Goal: Transaction & Acquisition: Purchase product/service

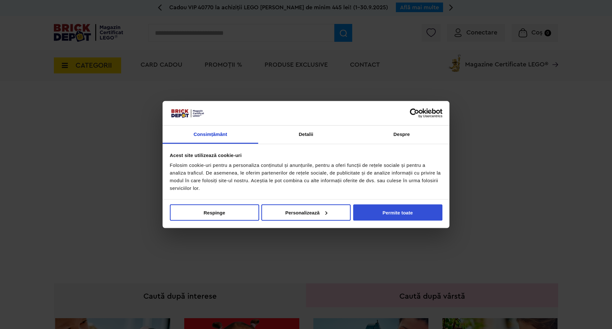
click at [413, 215] on button "Permite toate" at bounding box center [397, 212] width 89 height 16
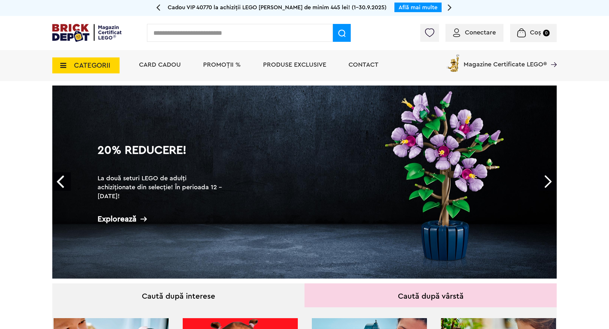
click at [229, 65] on span "PROMOȚII %" at bounding box center [222, 65] width 38 height 6
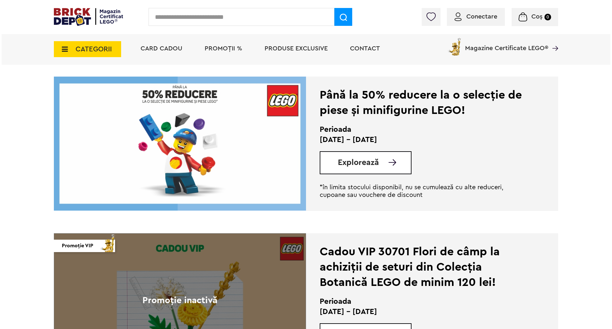
scroll to position [1084, 0]
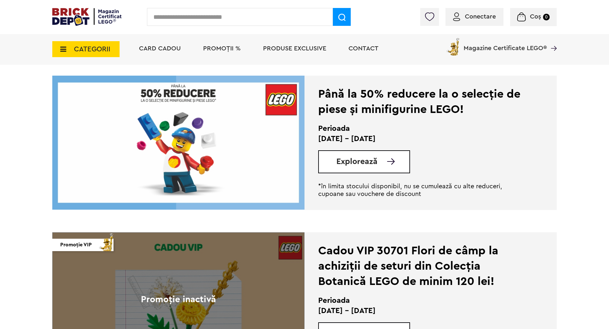
click at [233, 13] on input "text" at bounding box center [240, 17] width 186 height 18
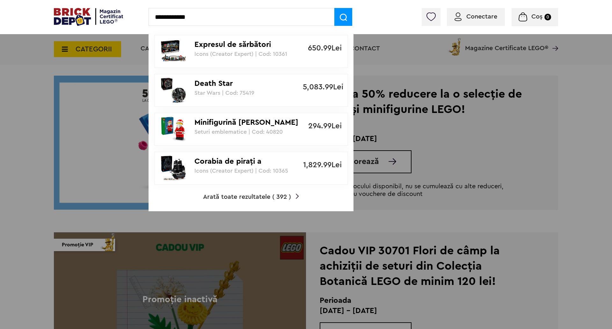
type input "**********"
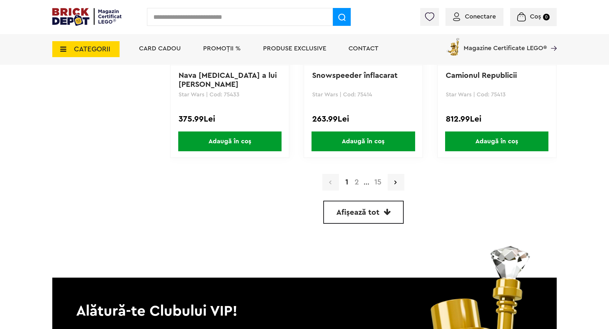
scroll to position [1817, 0]
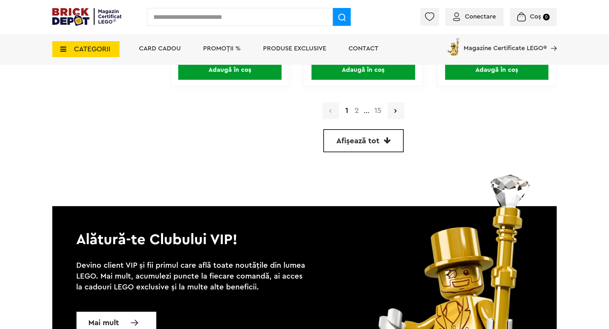
click at [358, 111] on link "2" at bounding box center [356, 111] width 11 height 8
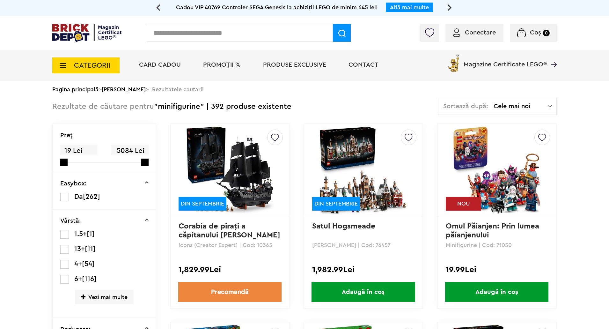
click at [484, 153] on img at bounding box center [496, 169] width 89 height 89
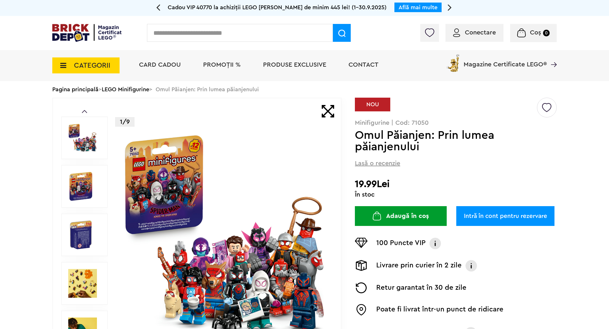
click at [139, 90] on link "LEGO Minifigurine" at bounding box center [126, 89] width 48 height 6
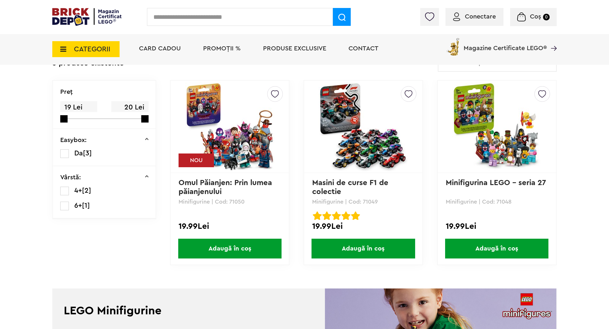
scroll to position [128, 0]
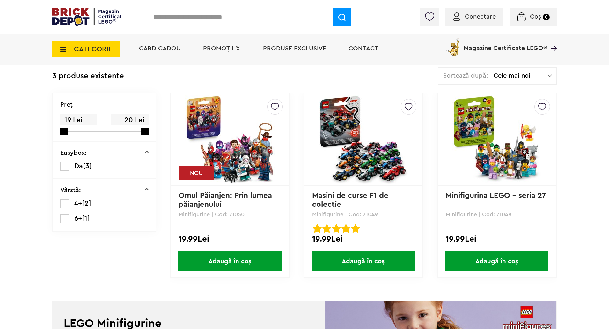
click at [242, 126] on img at bounding box center [229, 139] width 89 height 89
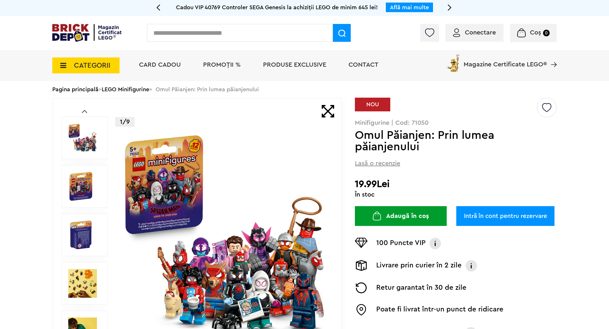
click at [228, 66] on span "PROMOȚII %" at bounding box center [222, 65] width 38 height 6
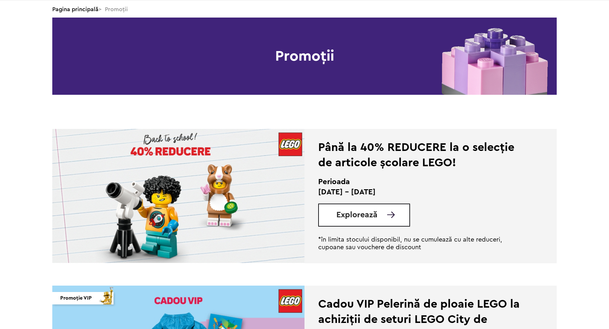
scroll to position [96, 0]
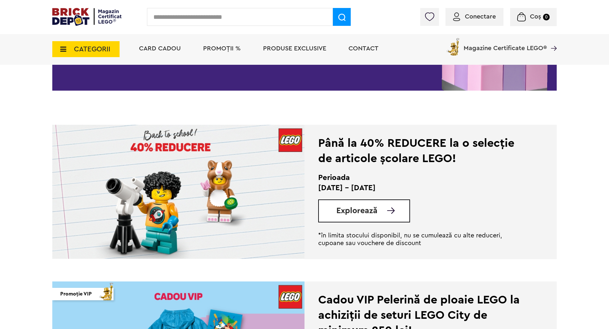
click at [376, 213] on span "Explorează" at bounding box center [356, 211] width 41 height 8
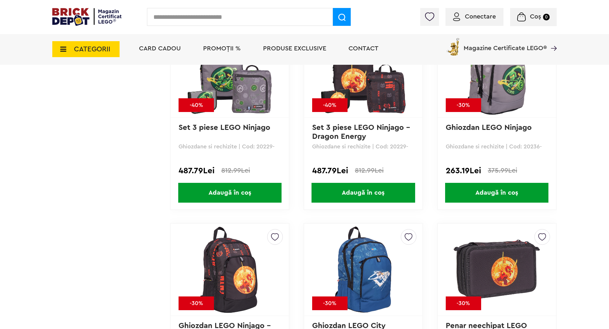
scroll to position [1371, 0]
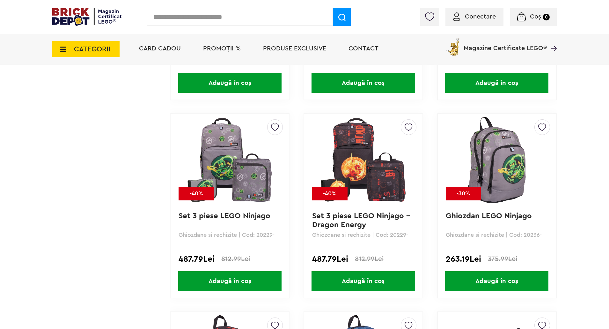
click at [230, 48] on span "PROMOȚII %" at bounding box center [222, 48] width 38 height 6
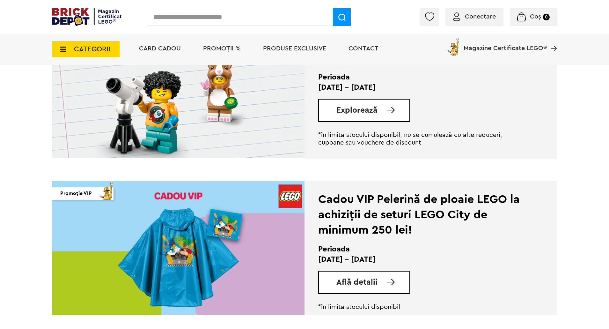
scroll to position [287, 0]
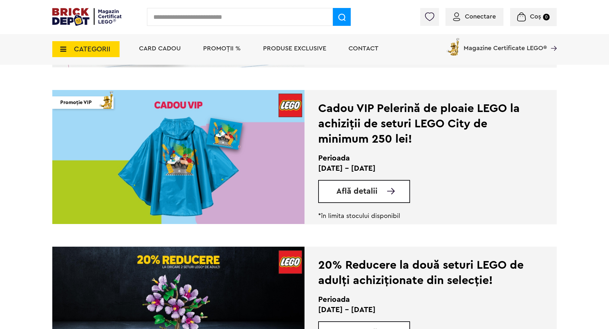
click at [366, 194] on span "Află detalii" at bounding box center [356, 191] width 41 height 8
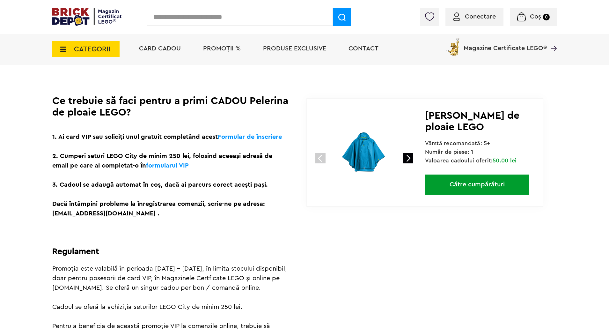
scroll to position [128, 0]
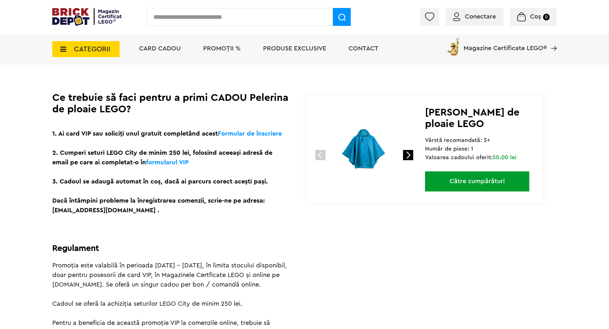
click at [409, 156] on link at bounding box center [408, 155] width 10 height 10
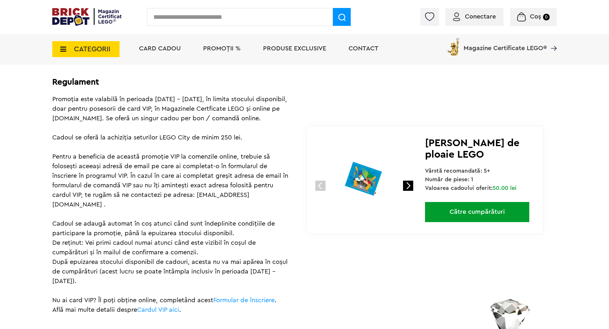
scroll to position [223, 0]
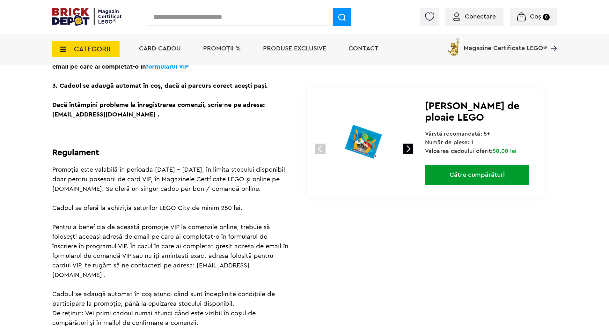
click at [216, 49] on span "PROMOȚII %" at bounding box center [222, 48] width 38 height 6
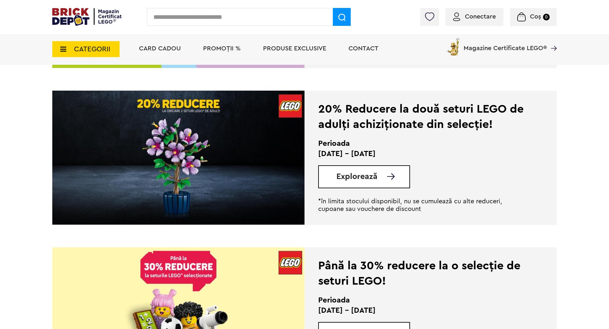
scroll to position [446, 0]
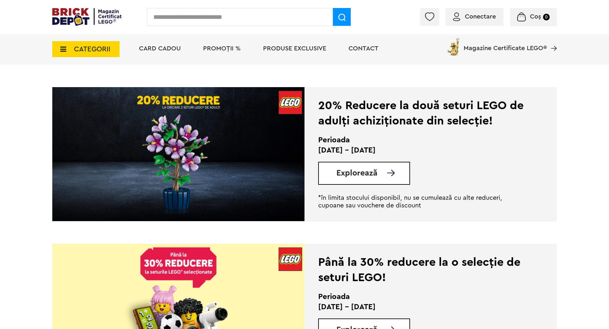
click at [352, 174] on span "Explorează" at bounding box center [356, 173] width 41 height 8
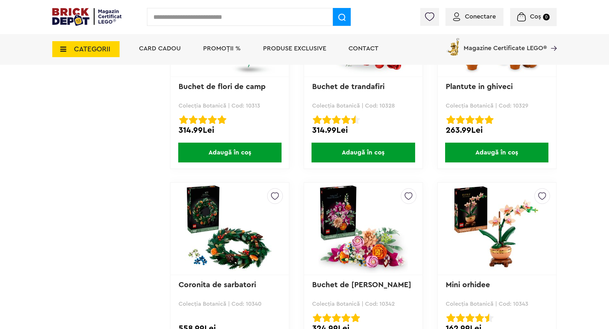
scroll to position [1647, 0]
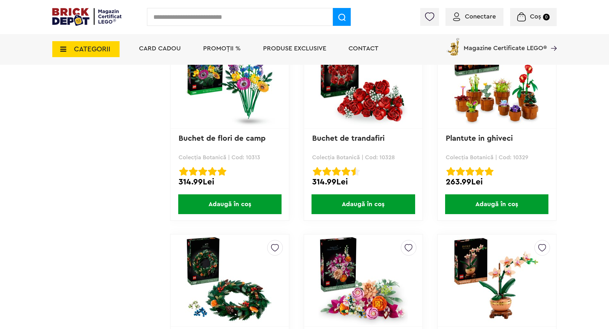
click at [225, 46] on span "PROMOȚII %" at bounding box center [222, 48] width 38 height 6
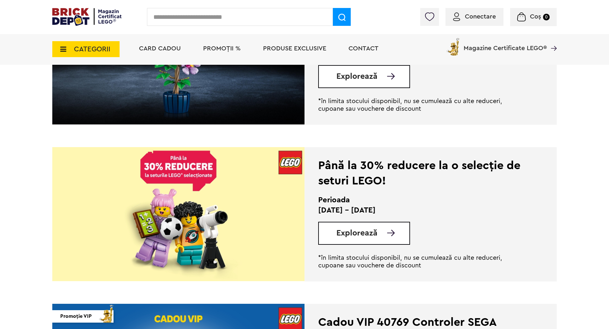
scroll to position [542, 0]
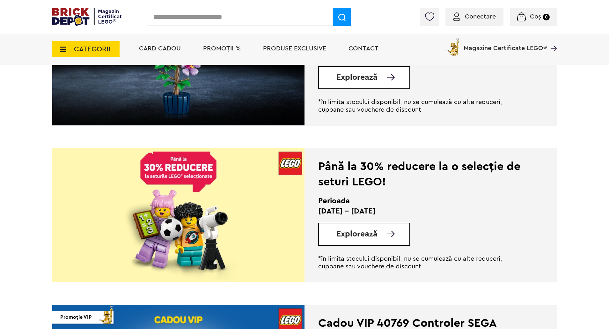
click at [254, 191] on img at bounding box center [178, 215] width 252 height 134
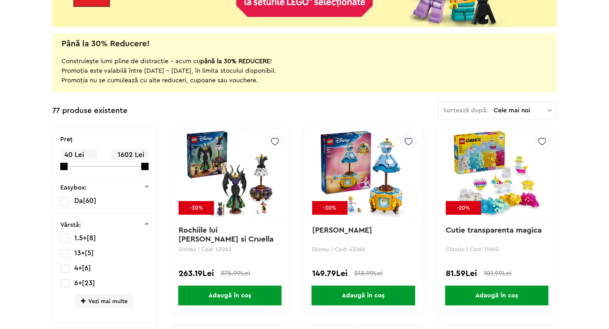
scroll to position [2, 0]
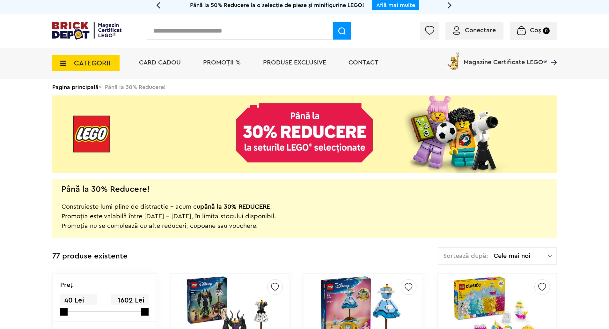
click at [507, 253] on span "Cele mai noi" at bounding box center [521, 256] width 54 height 6
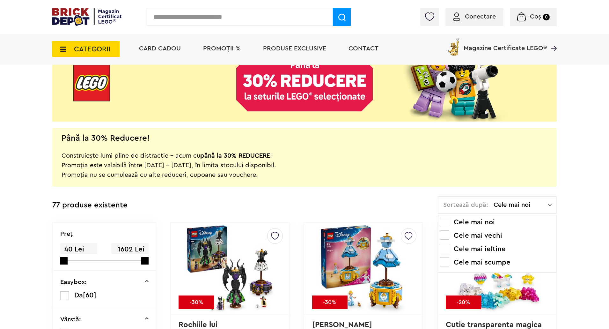
scroll to position [66, 0]
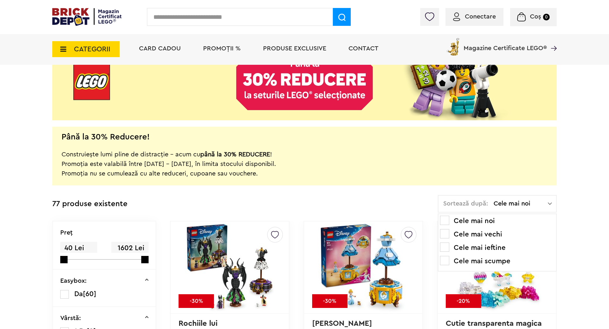
click at [489, 248] on li "Cele mai ieftine" at bounding box center [497, 247] width 114 height 10
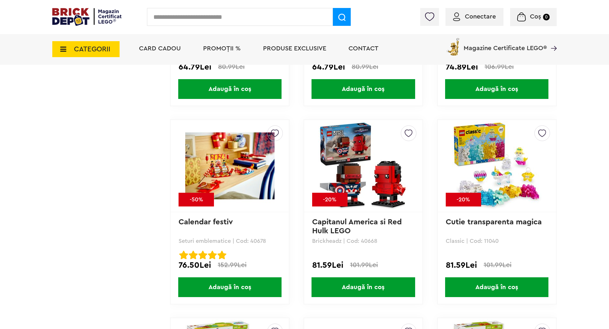
scroll to position [765, 0]
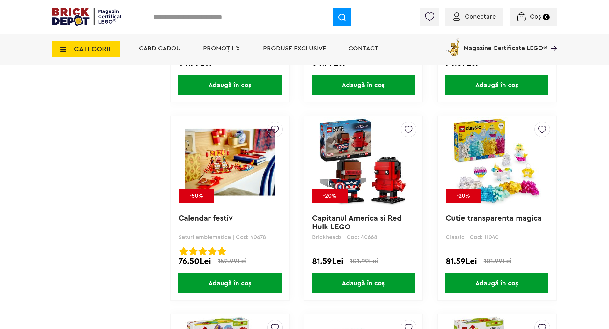
click at [359, 152] on img at bounding box center [363, 161] width 89 height 89
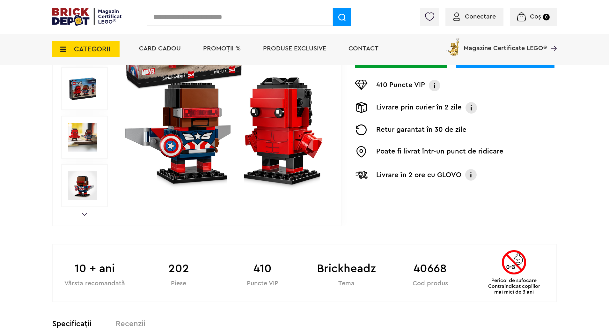
scroll to position [96, 0]
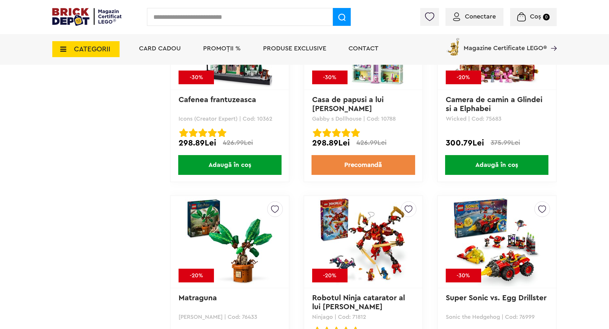
scroll to position [3815, 0]
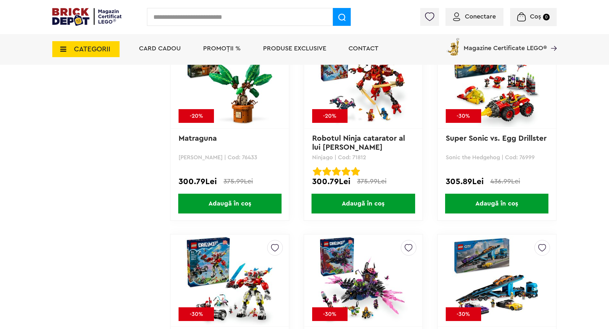
click at [208, 47] on span "PROMOȚII %" at bounding box center [222, 48] width 38 height 6
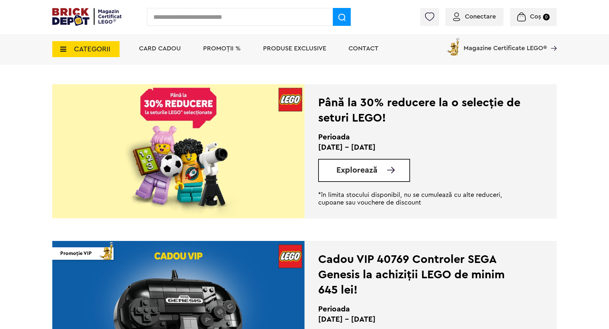
scroll to position [733, 0]
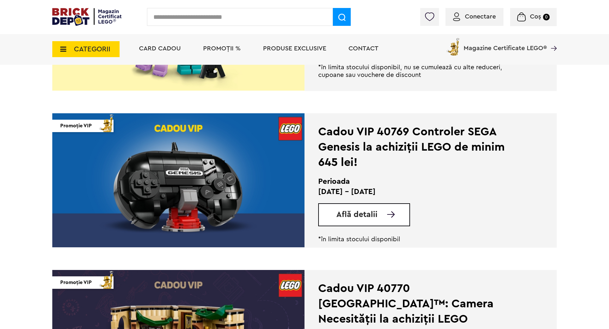
click at [392, 212] on img at bounding box center [391, 214] width 8 height 6
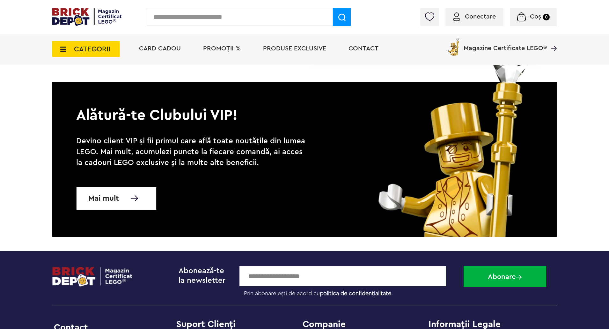
scroll to position [638, 0]
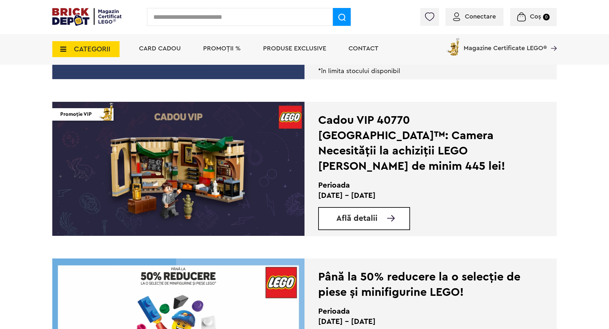
scroll to position [893, 0]
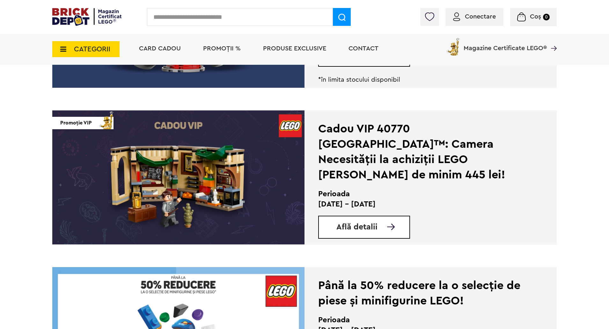
click at [224, 177] on img at bounding box center [178, 177] width 252 height 134
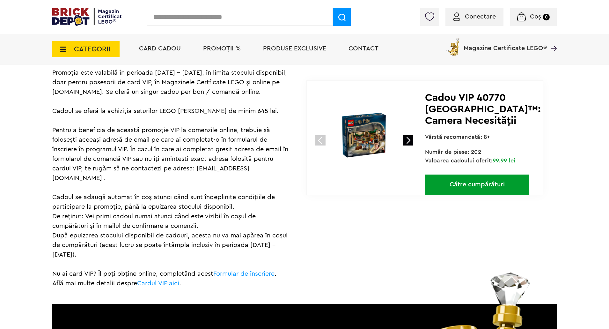
scroll to position [319, 0]
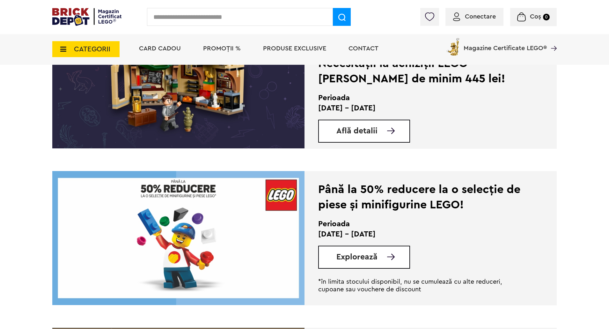
scroll to position [988, 0]
click at [358, 261] on span "Explorează" at bounding box center [356, 257] width 41 height 8
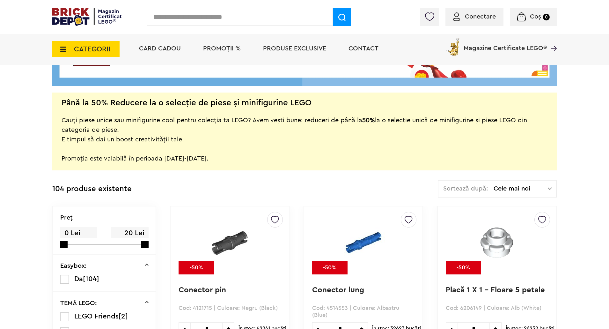
scroll to position [96, 0]
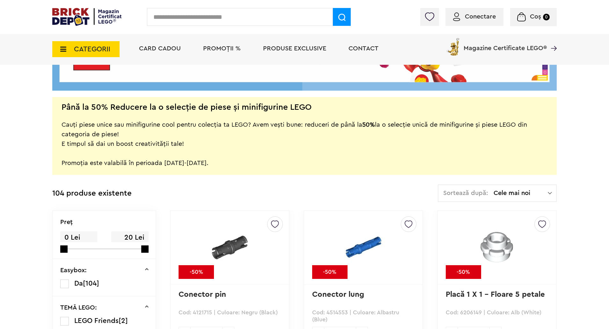
click at [540, 195] on span "Cele mai noi" at bounding box center [521, 193] width 54 height 6
click at [495, 249] on li "Cele mai scumpe" at bounding box center [497, 250] width 114 height 10
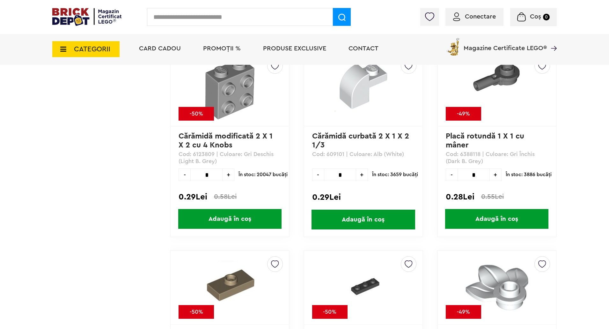
scroll to position [1658, 0]
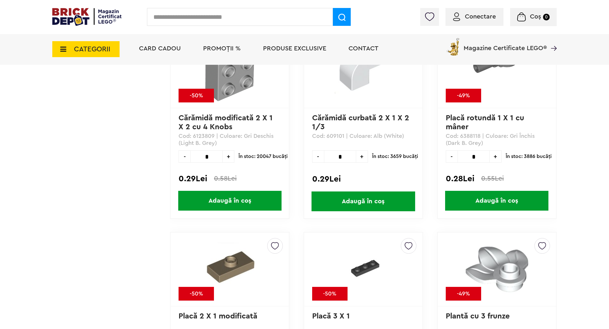
click at [233, 155] on span "+" at bounding box center [229, 156] width 12 height 12
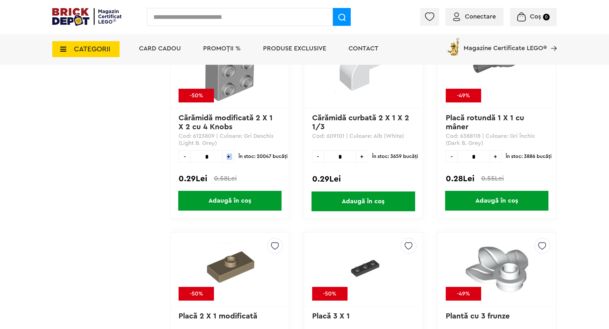
click at [233, 155] on span "+" at bounding box center [229, 156] width 12 height 12
click at [235, 202] on span "Adaugă în coș" at bounding box center [229, 201] width 103 height 20
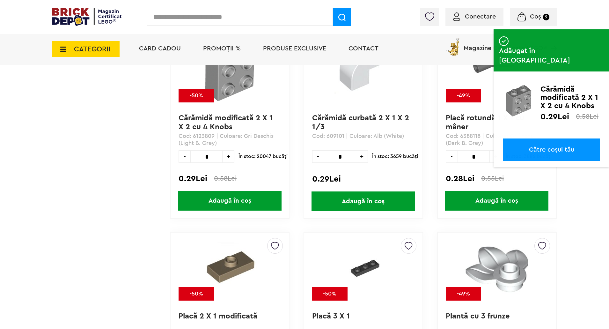
scroll to position [1594, 0]
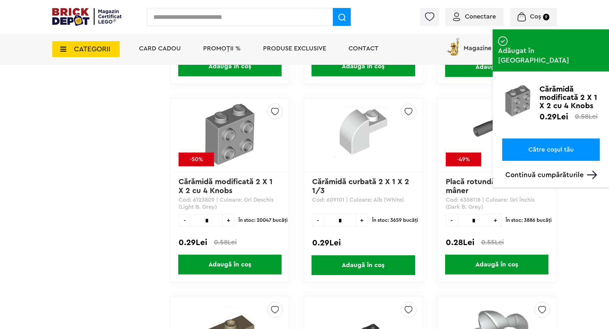
click at [230, 219] on span "+" at bounding box center [229, 220] width 12 height 12
type input "**"
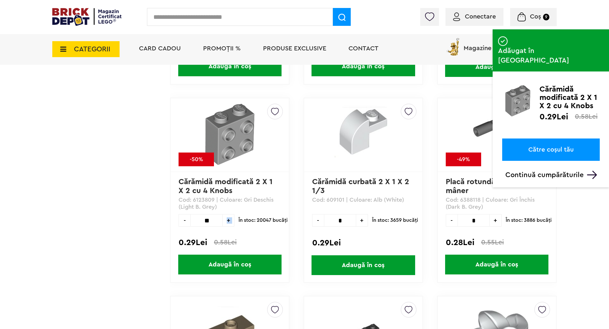
click at [230, 266] on span "Adaugă în coș" at bounding box center [229, 264] width 103 height 20
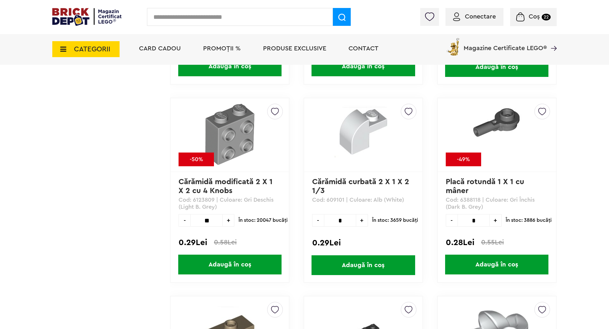
click at [361, 217] on span "+" at bounding box center [362, 220] width 12 height 12
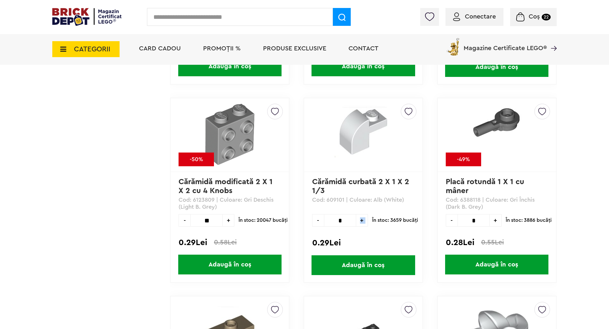
click at [361, 217] on span "+" at bounding box center [362, 220] width 12 height 12
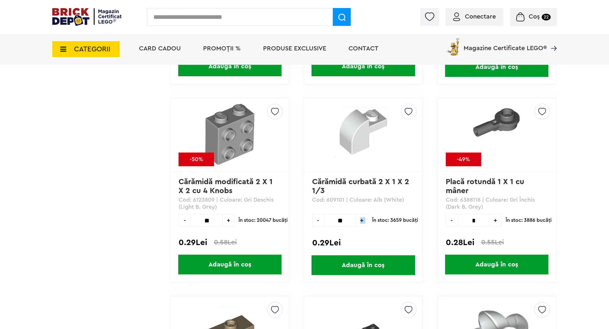
click at [361, 217] on span "+" at bounding box center [362, 220] width 12 height 12
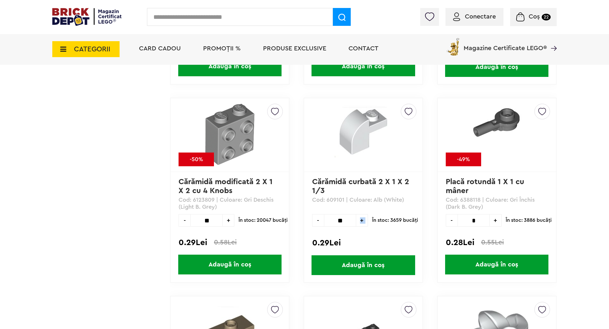
click at [361, 217] on span "+" at bounding box center [362, 220] width 12 height 12
type input "**"
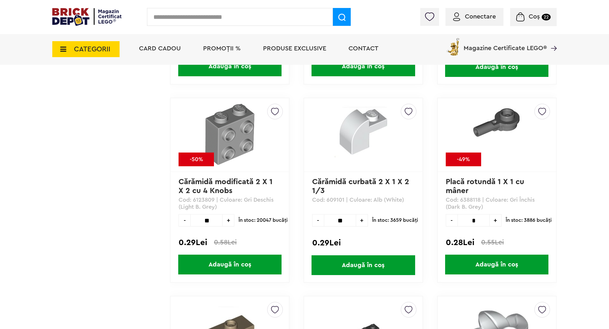
click at [363, 261] on span "Adaugă în coș" at bounding box center [363, 265] width 103 height 20
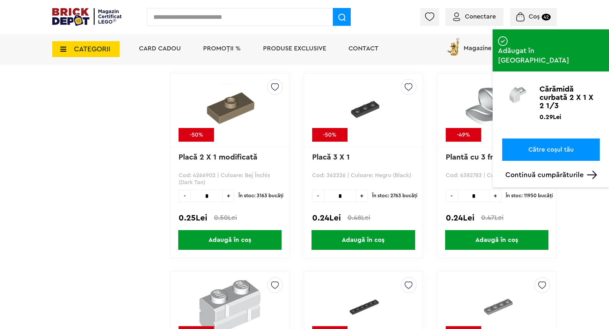
scroll to position [1817, 0]
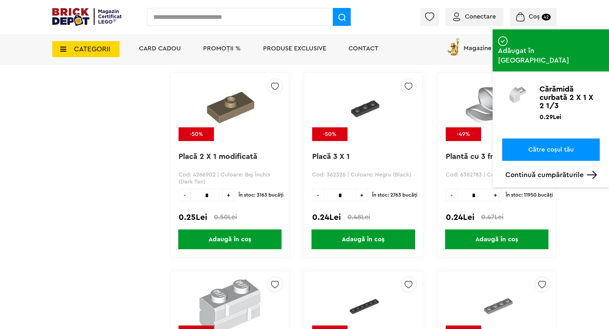
click at [360, 196] on span "+" at bounding box center [362, 195] width 12 height 12
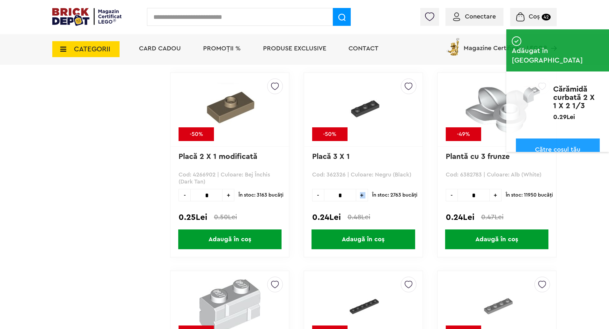
click at [360, 196] on span "+" at bounding box center [362, 195] width 12 height 12
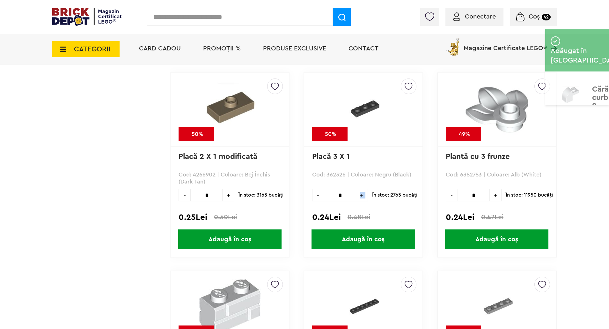
click at [360, 196] on span "+" at bounding box center [362, 195] width 12 height 12
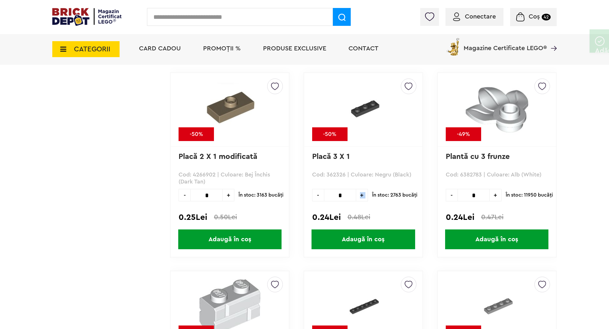
click at [360, 196] on span "+" at bounding box center [362, 195] width 12 height 12
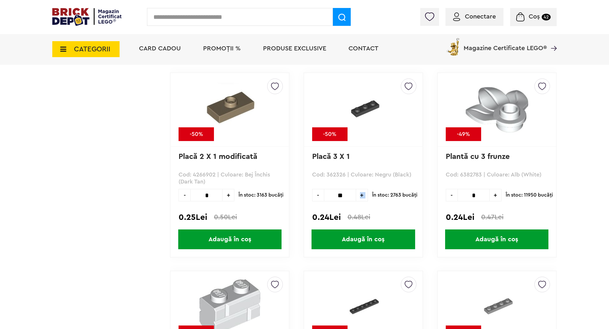
click at [360, 196] on span "+" at bounding box center [362, 195] width 12 height 12
type input "**"
click at [358, 240] on span "Adaugă în coș" at bounding box center [363, 239] width 103 height 20
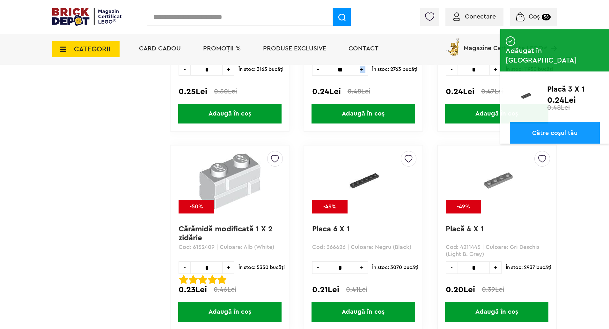
scroll to position [1945, 0]
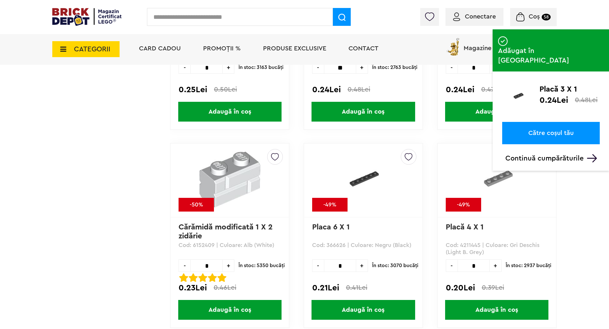
click at [228, 267] on span "+" at bounding box center [229, 265] width 12 height 12
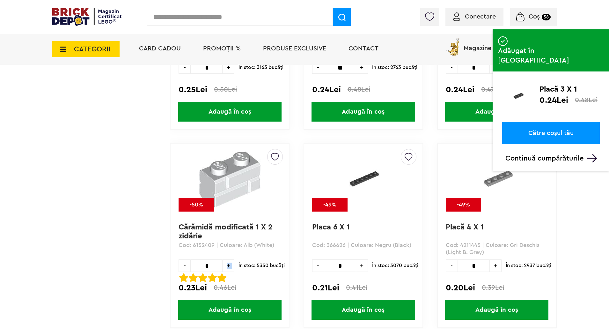
click at [228, 267] on span "+" at bounding box center [229, 265] width 12 height 12
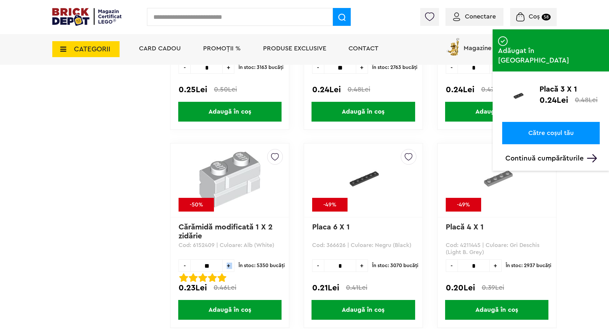
click at [228, 267] on span "+" at bounding box center [229, 265] width 12 height 12
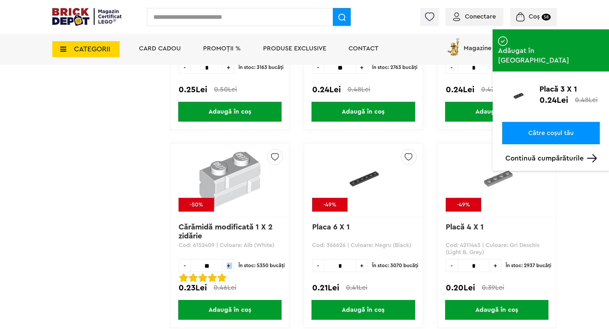
click at [228, 267] on span "+" at bounding box center [229, 265] width 12 height 12
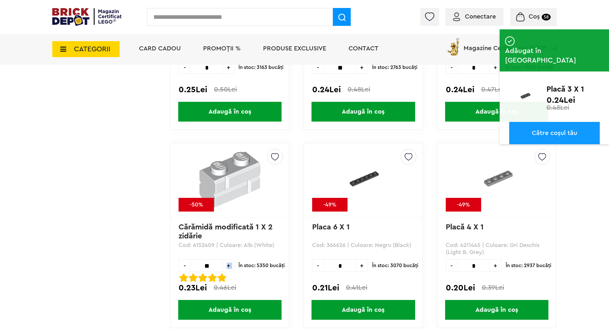
click at [228, 267] on span "+" at bounding box center [229, 265] width 12 height 12
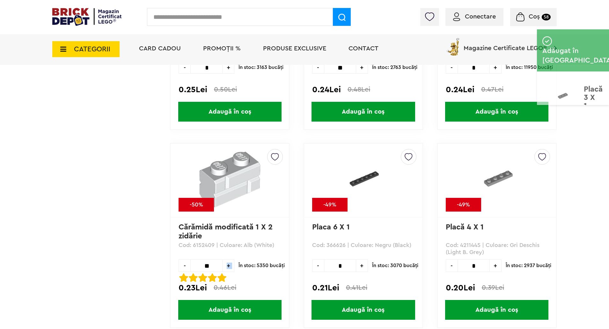
click at [228, 267] on span "+" at bounding box center [229, 265] width 12 height 12
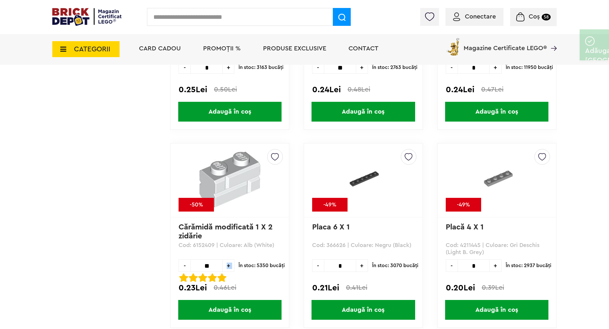
click at [228, 267] on span "+" at bounding box center [229, 265] width 12 height 12
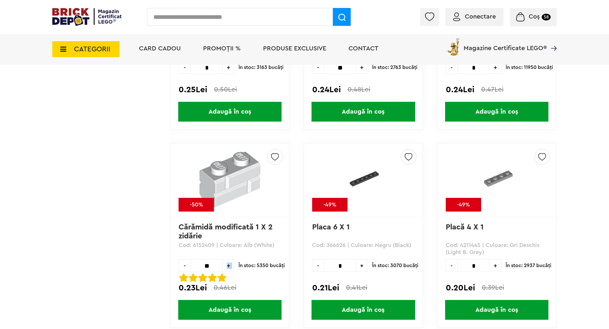
click at [228, 267] on span "+" at bounding box center [229, 265] width 12 height 12
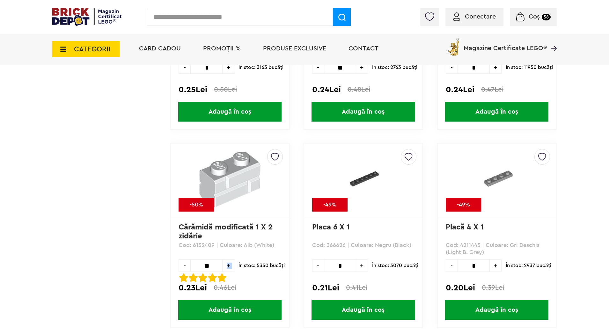
click at [228, 267] on span "+" at bounding box center [229, 265] width 12 height 12
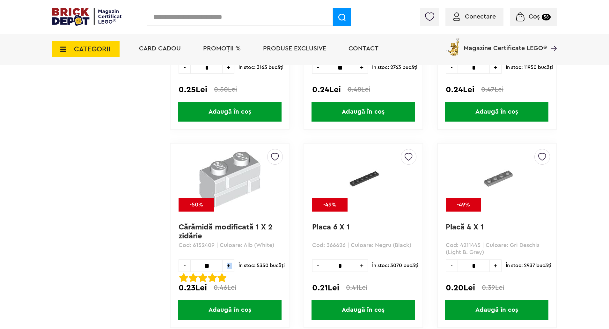
click at [228, 267] on span "+" at bounding box center [229, 265] width 12 height 12
type input "**"
click at [231, 306] on span "Adaugă în coș" at bounding box center [229, 310] width 103 height 20
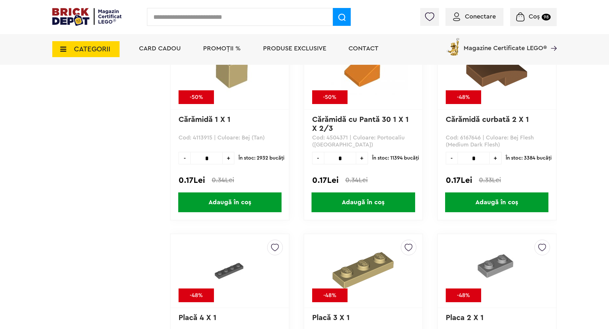
scroll to position [2551, 0]
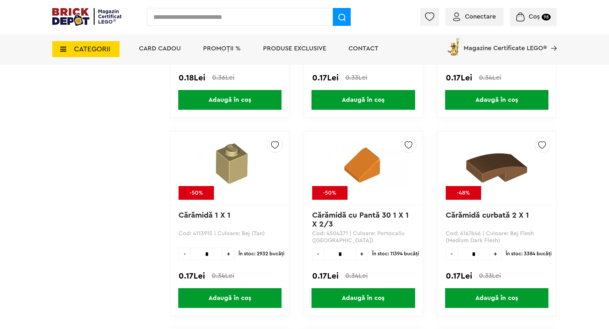
click at [496, 256] on span "+" at bounding box center [496, 253] width 12 height 12
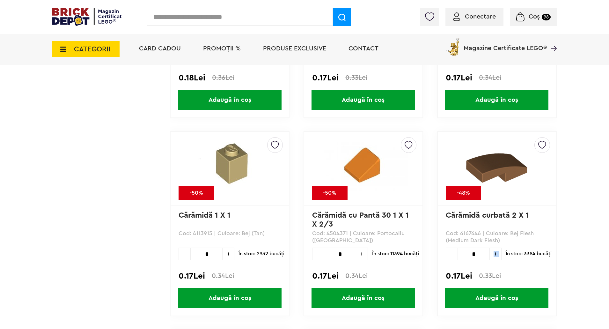
click at [496, 256] on span "+" at bounding box center [496, 253] width 12 height 12
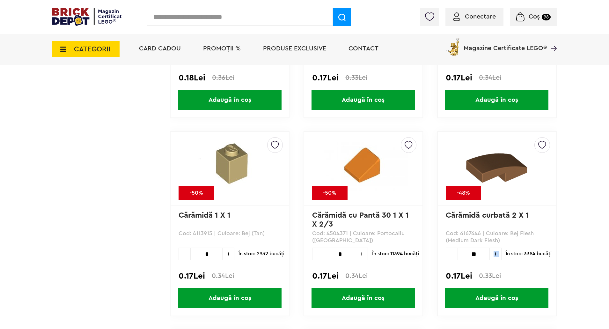
click at [496, 256] on span "+" at bounding box center [496, 253] width 12 height 12
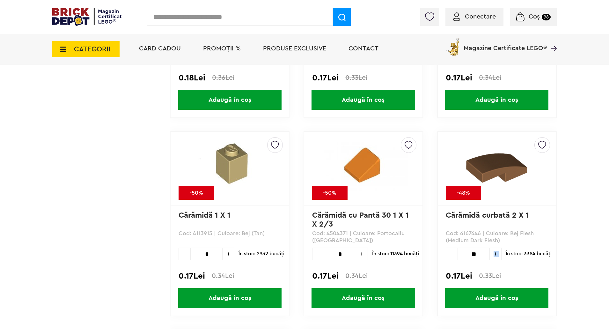
click at [496, 256] on span "+" at bounding box center [496, 253] width 12 height 12
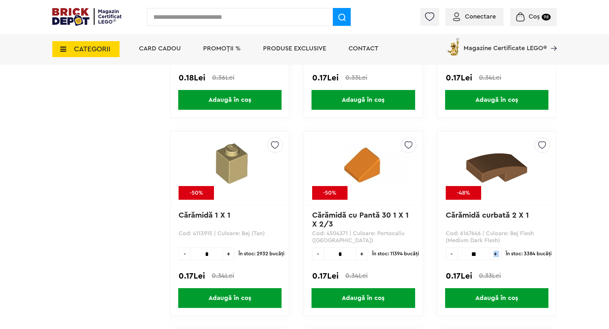
click at [496, 256] on span "+" at bounding box center [496, 253] width 12 height 12
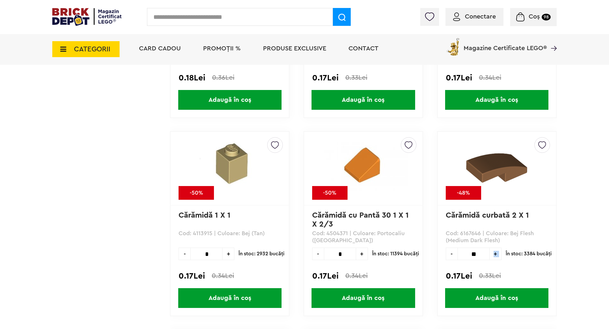
click at [496, 256] on span "+" at bounding box center [496, 253] width 12 height 12
type input "**"
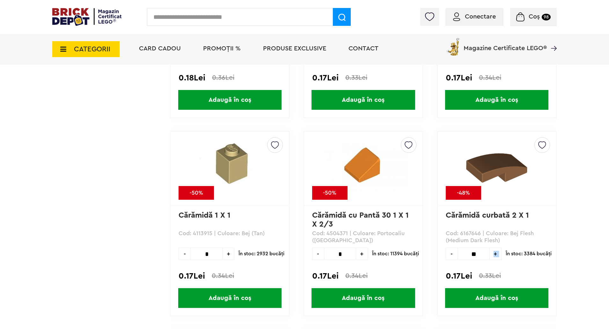
click at [492, 297] on span "Adaugă în coș" at bounding box center [496, 298] width 103 height 20
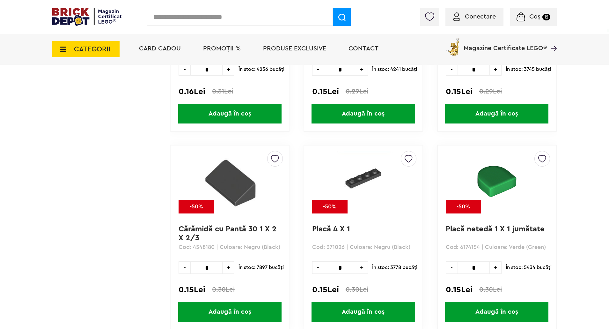
scroll to position [2933, 0]
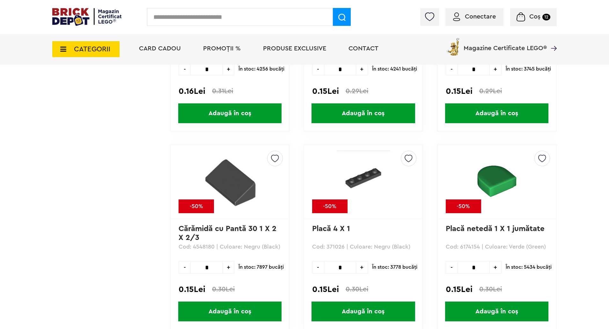
click at [228, 267] on span "+" at bounding box center [229, 267] width 12 height 12
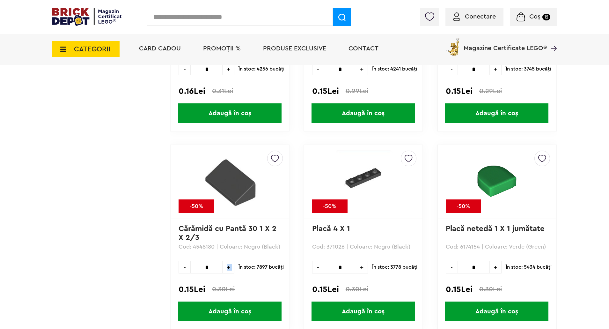
click at [228, 267] on span "+" at bounding box center [229, 267] width 12 height 12
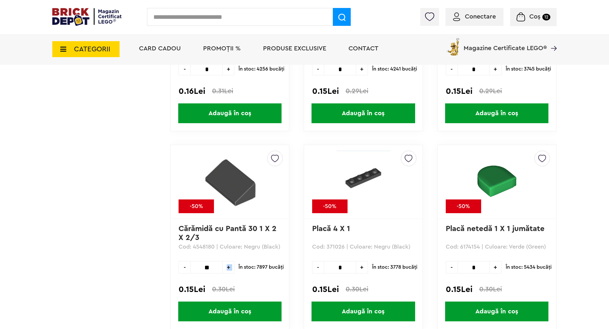
click at [228, 267] on span "+" at bounding box center [229, 267] width 12 height 12
type input "**"
click at [236, 309] on span "Adaugă în coș" at bounding box center [229, 311] width 103 height 20
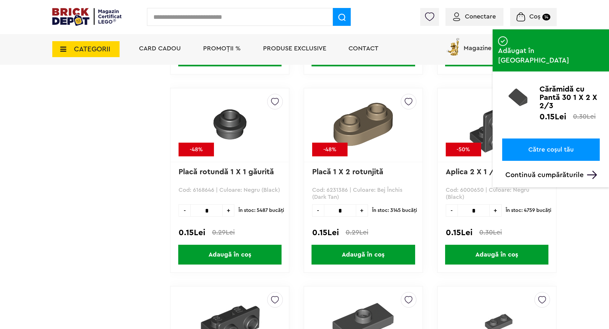
scroll to position [3189, 0]
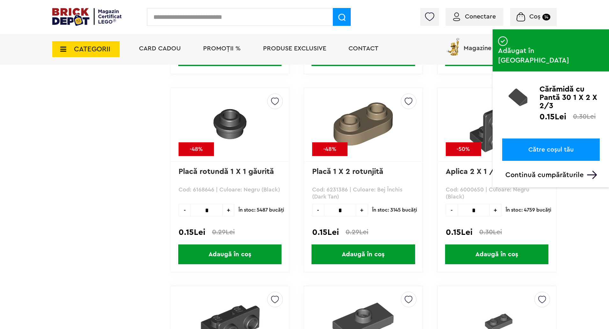
click at [496, 212] on span "+" at bounding box center [496, 210] width 12 height 12
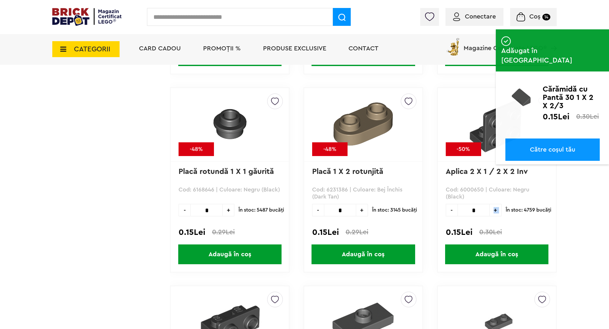
click at [496, 212] on span "+" at bounding box center [496, 210] width 12 height 12
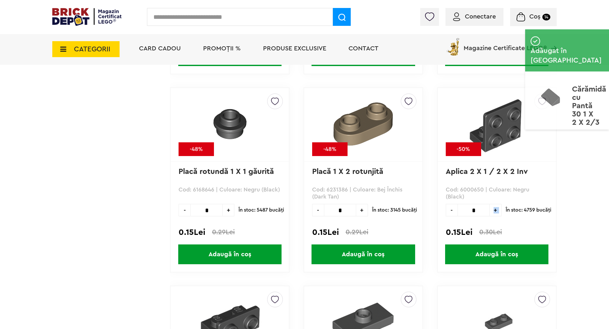
click at [496, 212] on span "+" at bounding box center [496, 210] width 12 height 12
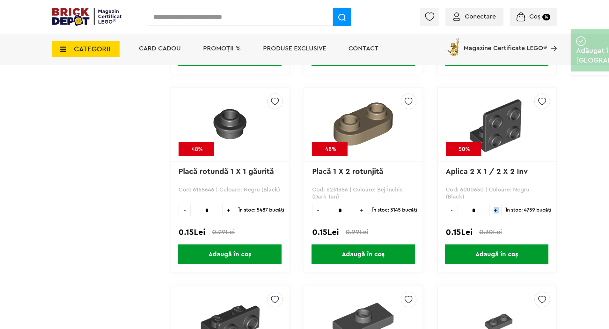
click at [496, 212] on span "+" at bounding box center [496, 210] width 12 height 12
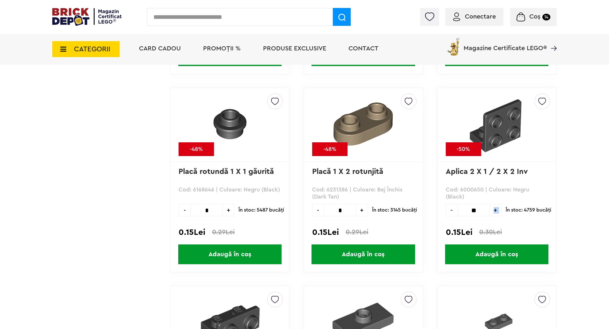
click at [496, 212] on span "+" at bounding box center [496, 210] width 12 height 12
type input "**"
click at [496, 254] on span "Adaugă în coș" at bounding box center [496, 254] width 103 height 20
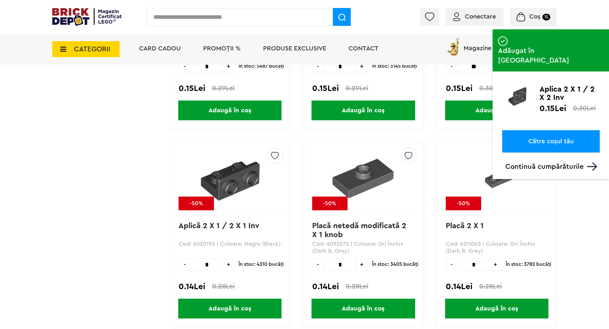
scroll to position [3348, 0]
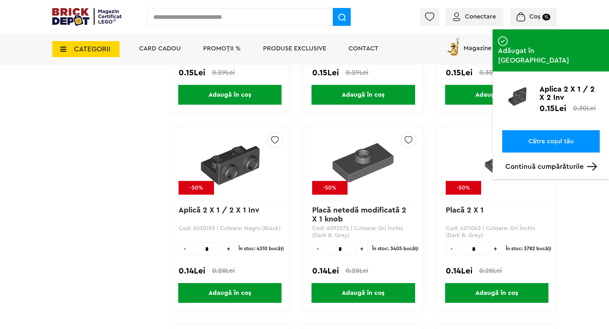
click at [231, 248] on span "+" at bounding box center [229, 248] width 12 height 12
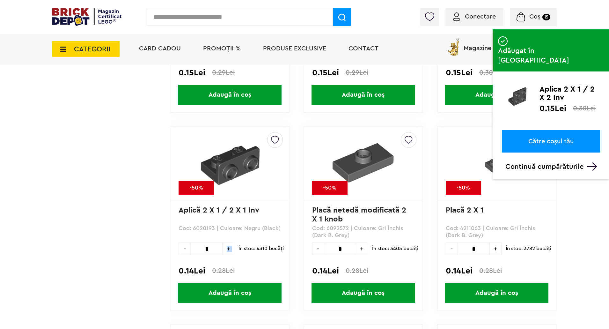
click at [231, 248] on span "+" at bounding box center [229, 248] width 12 height 12
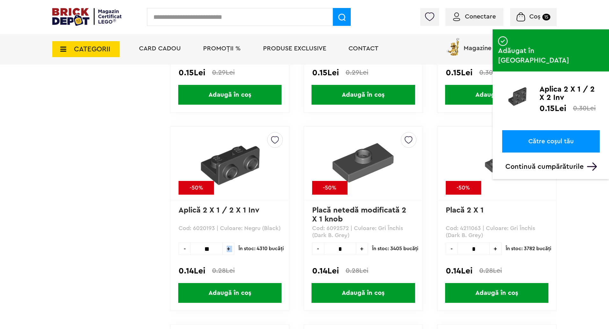
click at [231, 248] on span "+" at bounding box center [229, 248] width 12 height 12
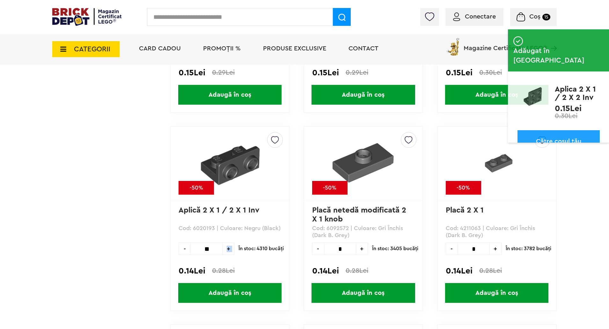
click at [231, 248] on span "+" at bounding box center [229, 248] width 12 height 12
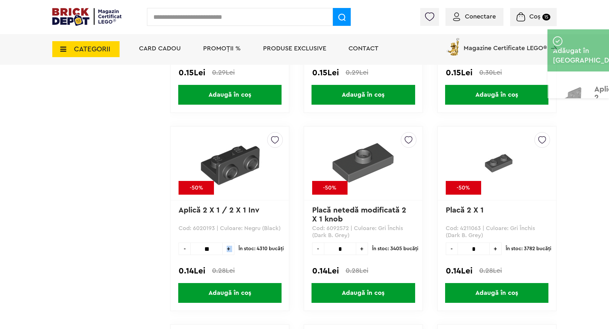
click at [231, 248] on span "+" at bounding box center [229, 248] width 12 height 12
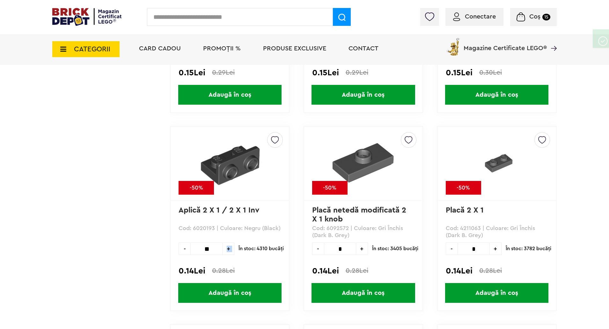
click at [231, 248] on span "+" at bounding box center [229, 248] width 12 height 12
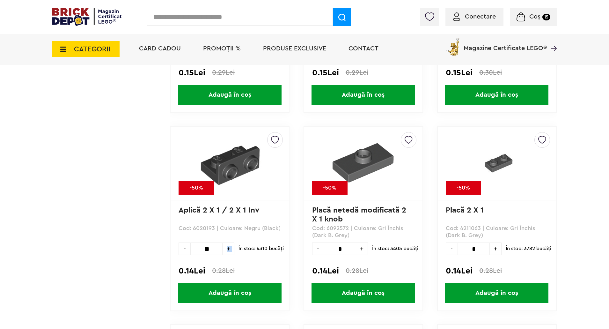
click at [231, 248] on span "+" at bounding box center [229, 248] width 12 height 12
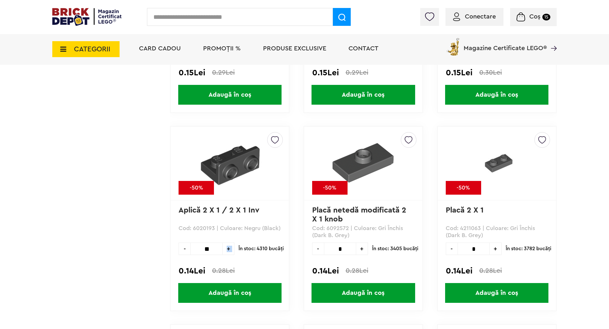
click at [231, 248] on span "+" at bounding box center [229, 248] width 12 height 12
type input "**"
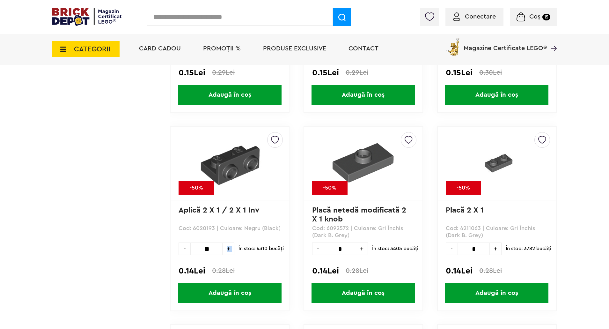
click at [237, 293] on span "Adaugă în coș" at bounding box center [229, 293] width 103 height 20
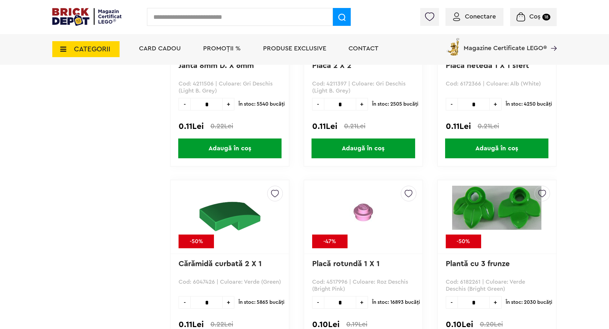
scroll to position [4942, 0]
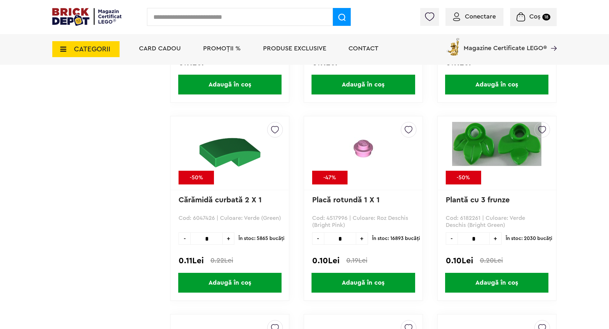
click at [231, 238] on span "+" at bounding box center [229, 238] width 12 height 12
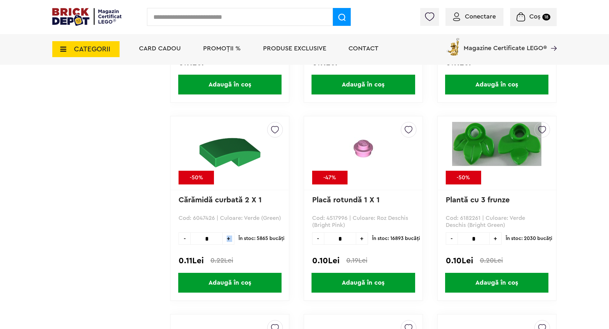
click at [231, 238] on span "+" at bounding box center [229, 238] width 12 height 12
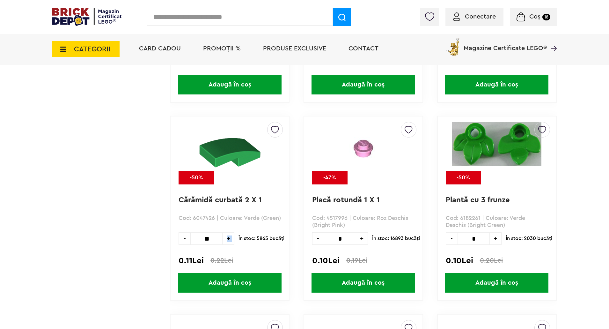
click at [231, 238] on span "+" at bounding box center [229, 238] width 12 height 12
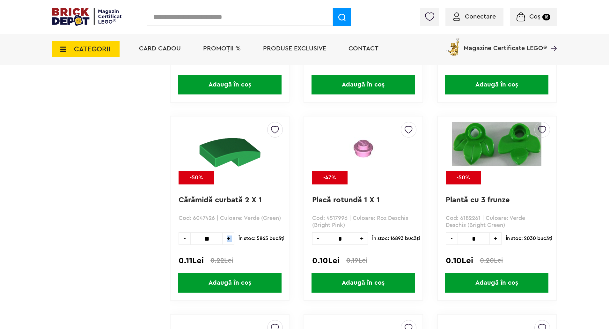
click at [231, 238] on span "+" at bounding box center [229, 238] width 12 height 12
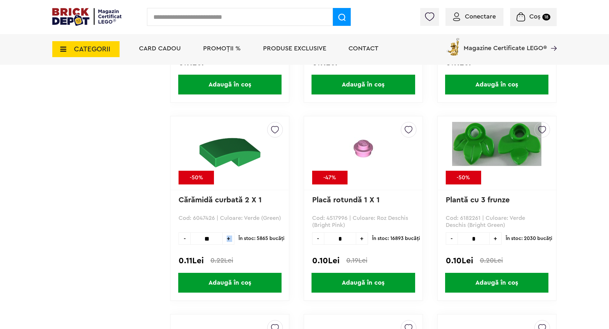
click at [231, 238] on span "+" at bounding box center [229, 238] width 12 height 12
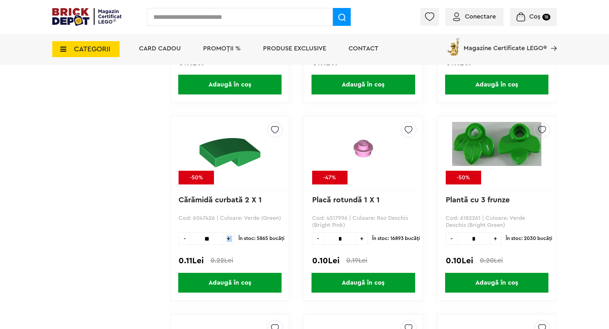
click at [231, 238] on span "+" at bounding box center [229, 238] width 12 height 12
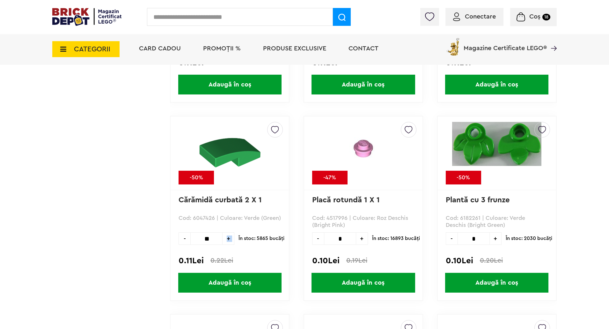
click at [231, 238] on span "+" at bounding box center [229, 238] width 12 height 12
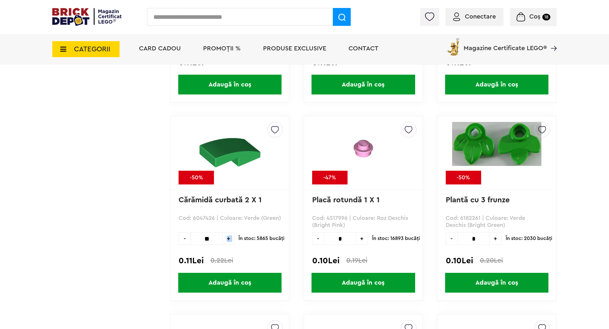
click at [231, 238] on span "+" at bounding box center [229, 238] width 12 height 12
type input "**"
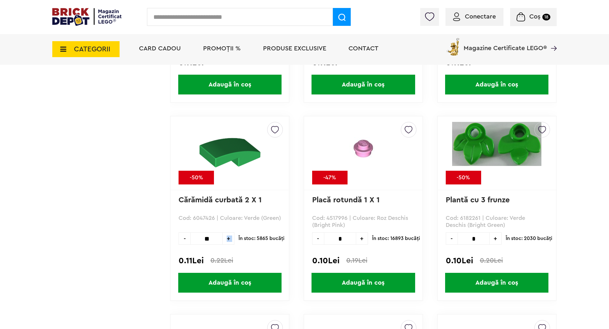
click at [236, 280] on span "Adaugă în coș" at bounding box center [229, 283] width 103 height 20
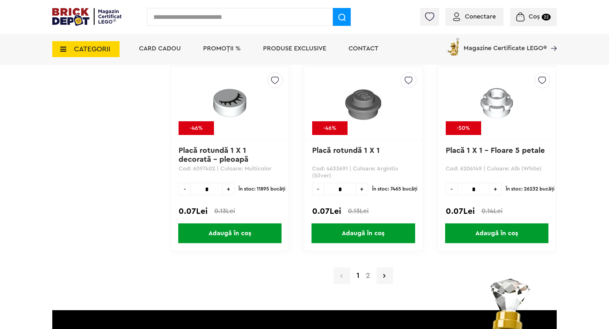
scroll to position [6186, 0]
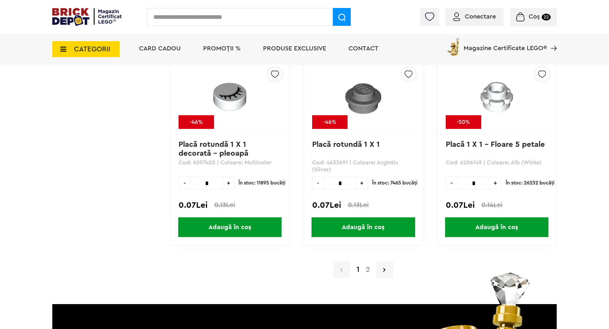
click at [365, 269] on link "2" at bounding box center [368, 270] width 11 height 8
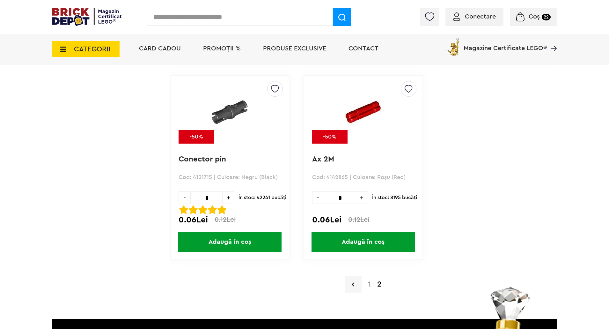
scroll to position [861, 0]
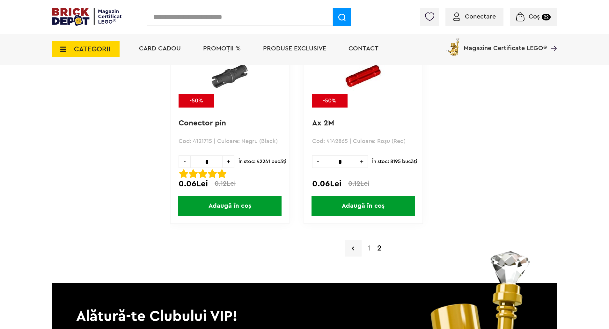
click at [369, 246] on link "1" at bounding box center [369, 248] width 9 height 8
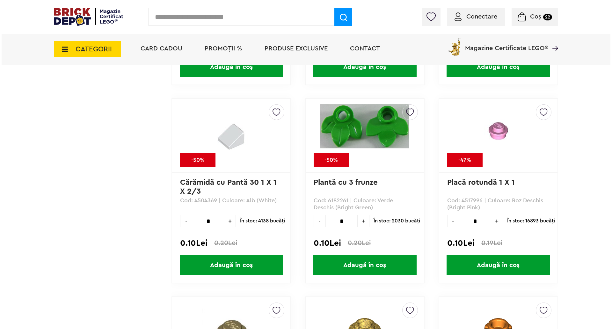
scroll to position [5102, 0]
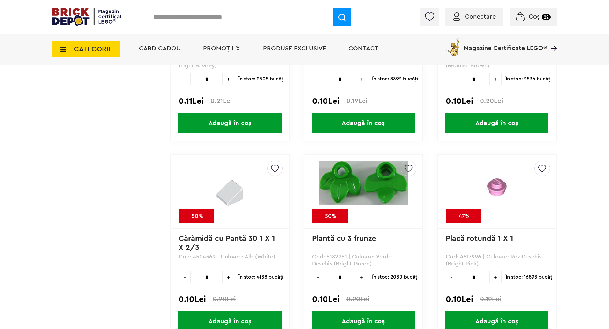
click at [211, 22] on input "text" at bounding box center [240, 17] width 186 height 18
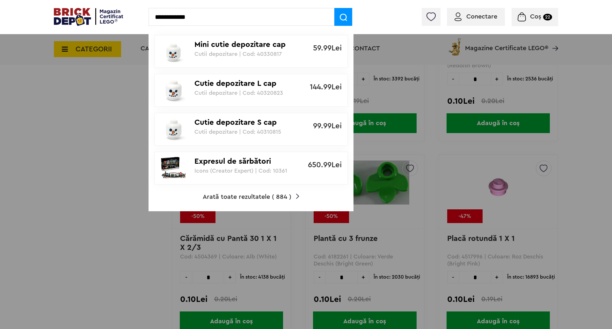
type input "**********"
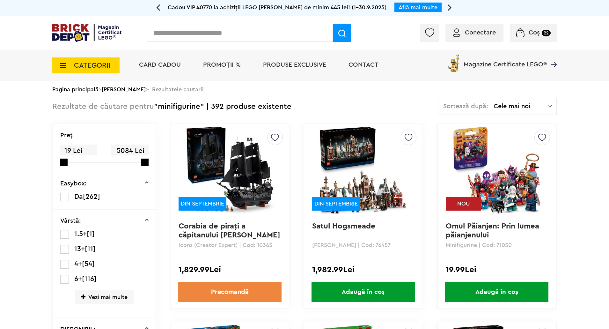
click at [482, 157] on img at bounding box center [496, 169] width 89 height 89
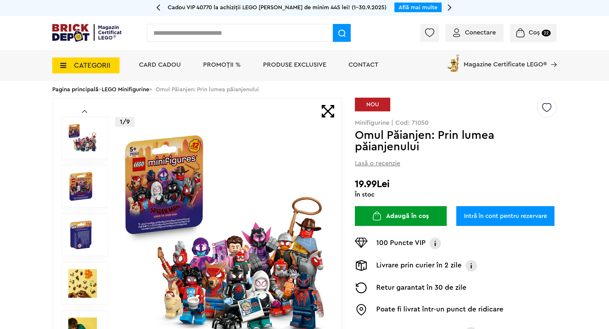
click at [395, 216] on button "Adaugă în coș" at bounding box center [401, 216] width 92 height 20
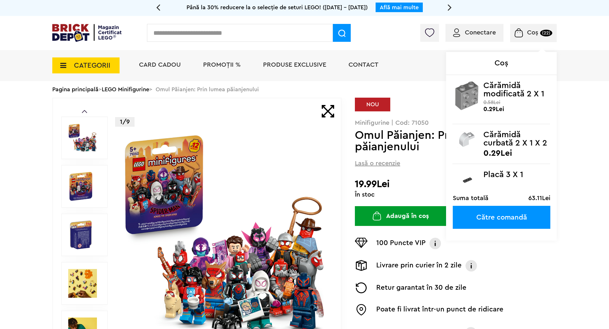
click at [538, 26] on div "Coș (22) Coș Cărămidă modificată 2 X 1 X 2 cu 4 Knobs 0.29Lei 0.58Lei Cărămidă …" at bounding box center [533, 33] width 47 height 18
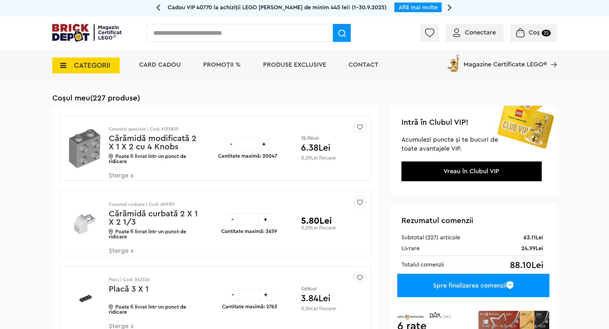
click at [267, 144] on div "+" at bounding box center [264, 144] width 12 height 12
type input "**"
click at [0, 0] on div at bounding box center [0, 0] width 0 height 0
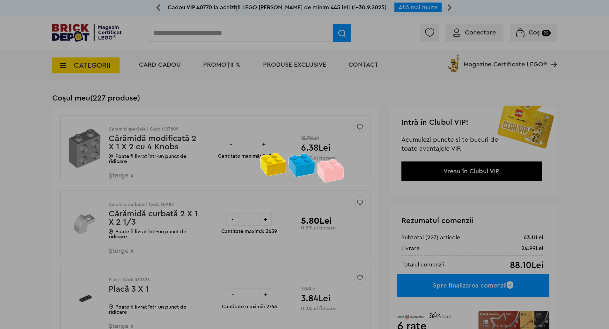
click at [267, 144] on div at bounding box center [304, 164] width 609 height 329
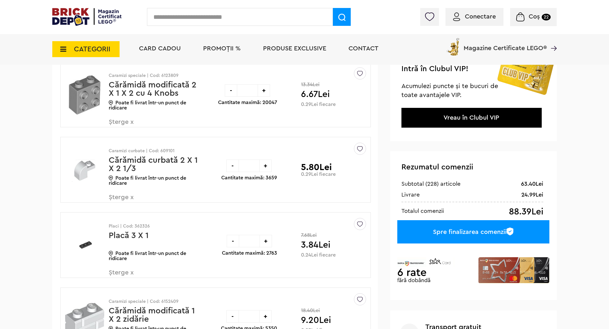
scroll to position [64, 0]
